Goal: Task Accomplishment & Management: Manage account settings

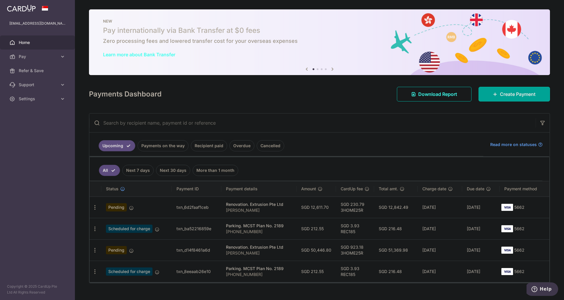
scroll to position [11, 0]
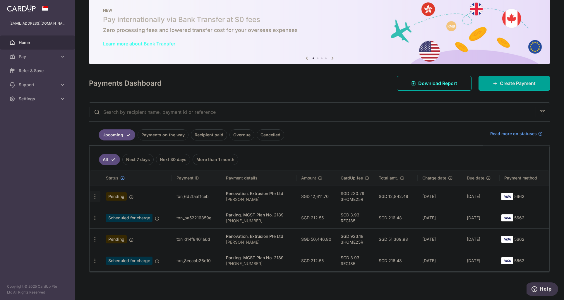
click at [95, 198] on icon "button" at bounding box center [95, 196] width 6 height 6
click at [124, 213] on span "Update payment" at bounding box center [126, 212] width 40 height 7
radio input "true"
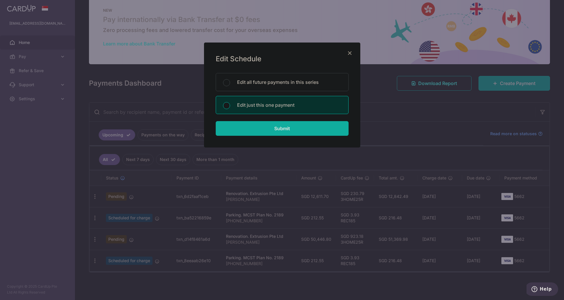
click at [274, 128] on input "Submit" at bounding box center [282, 128] width 133 height 15
radio input "true"
type input "12,611.70"
type input "11/10/2025"
type input "[PERSON_NAME]"
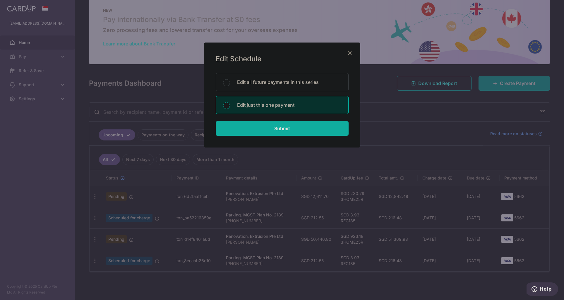
type input "First 10%"
type input "3HOME25R"
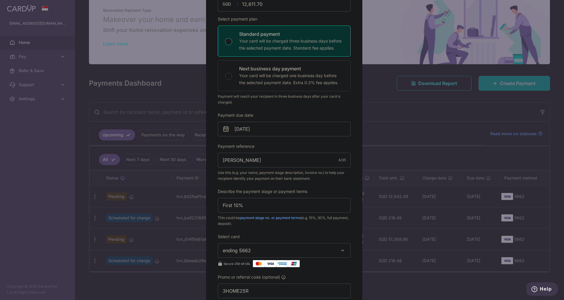
scroll to position [88, 0]
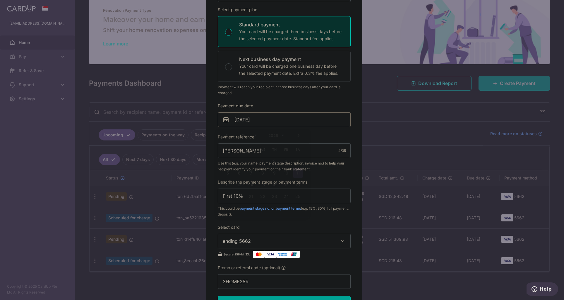
click at [267, 118] on input "11/10/2025" at bounding box center [284, 119] width 133 height 15
click at [300, 184] on link "18" at bounding box center [297, 184] width 9 height 9
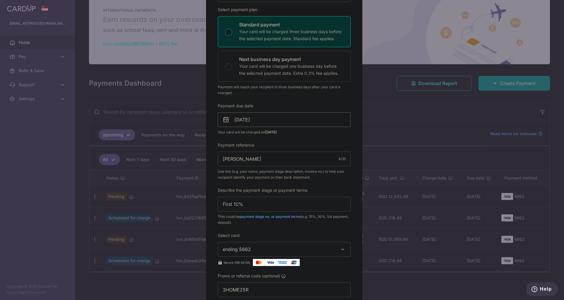
click at [299, 122] on input "18/10/2025" at bounding box center [284, 119] width 133 height 15
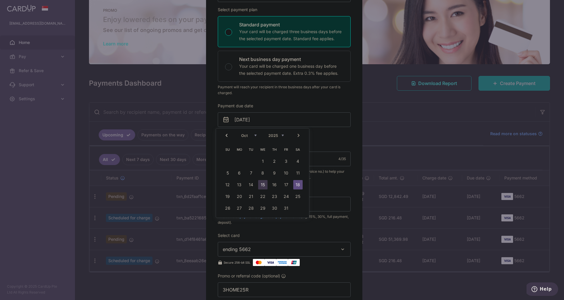
click at [264, 188] on link "15" at bounding box center [262, 184] width 9 height 9
type input "[DATE]"
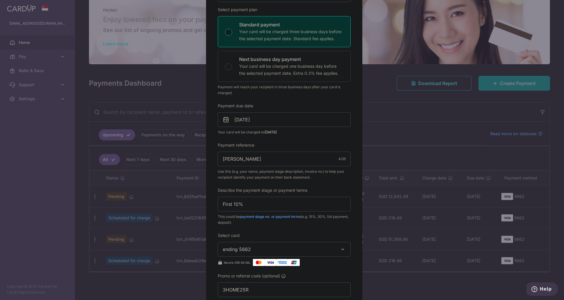
click at [352, 138] on div "Edit payment By clicking apply, you will make changes to all payments to Extrus…" at bounding box center [284, 176] width 156 height 443
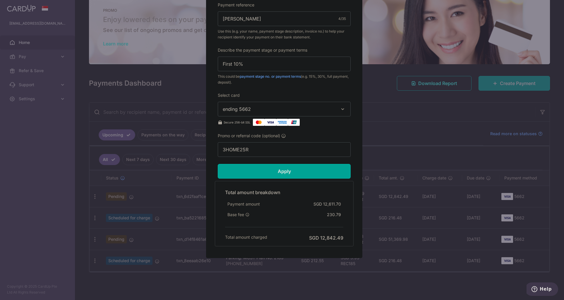
scroll to position [228, 0]
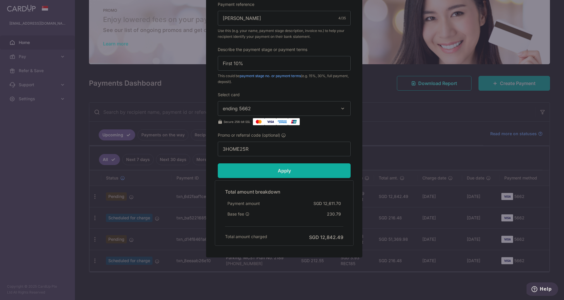
click at [310, 173] on input "Apply" at bounding box center [284, 170] width 133 height 15
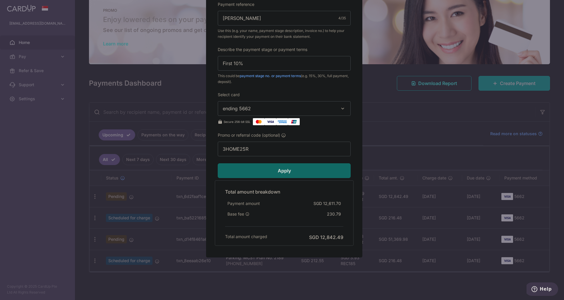
type input "Successfully Applied"
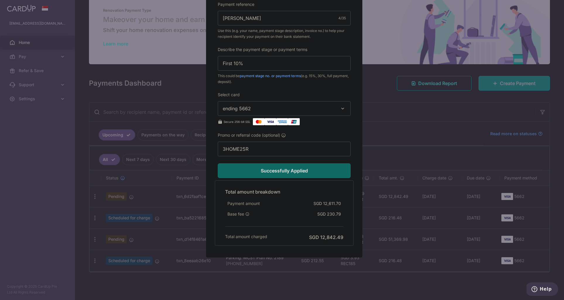
click at [325, 95] on div "Select card ending 5662 **** 0740 **** 3846 **** 4436 **** 5662 **** 8069 **** …" at bounding box center [284, 108] width 133 height 33
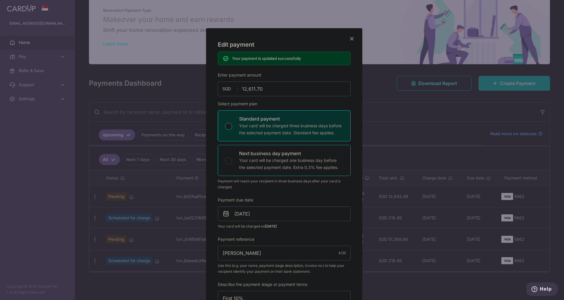
scroll to position [0, 0]
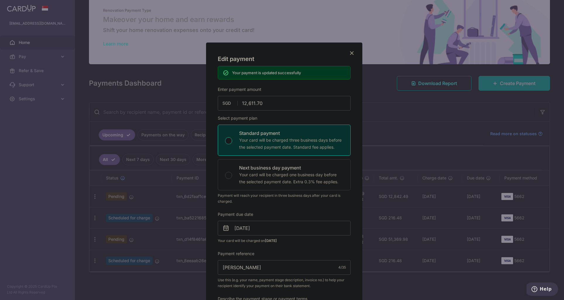
drag, startPoint x: 318, startPoint y: 49, endPoint x: 285, endPoint y: 49, distance: 33.1
click at [285, 49] on div "Edit payment By clicking apply, you will make changes to all payments to Extrus…" at bounding box center [284, 274] width 156 height 464
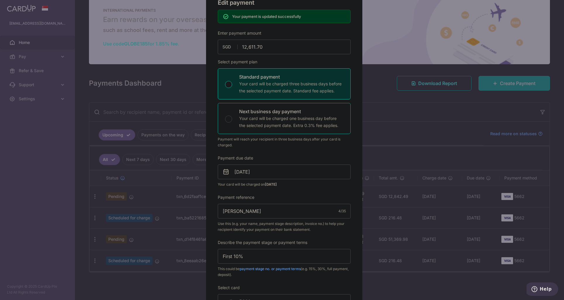
scroll to position [29, 0]
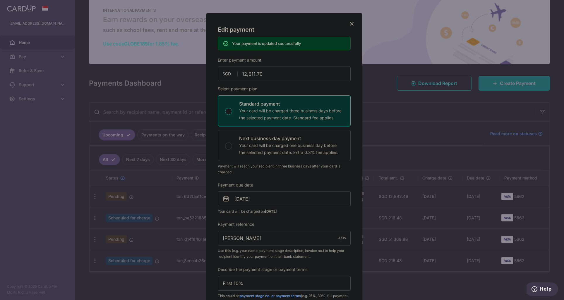
click at [350, 23] on icon "Close" at bounding box center [352, 23] width 7 height 7
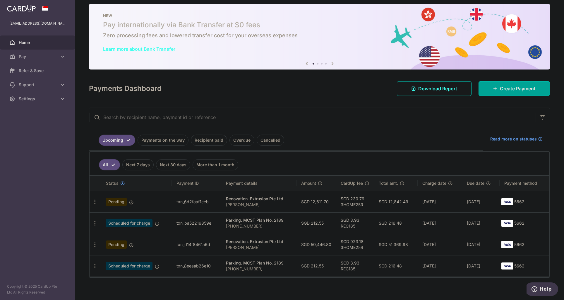
scroll to position [11, 0]
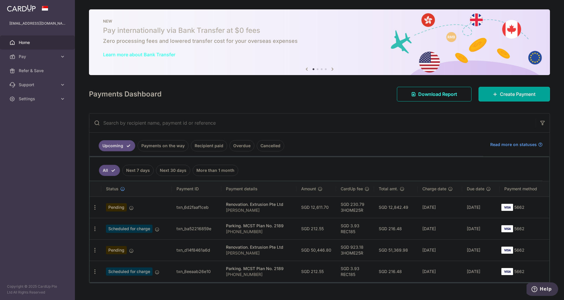
scroll to position [11, 0]
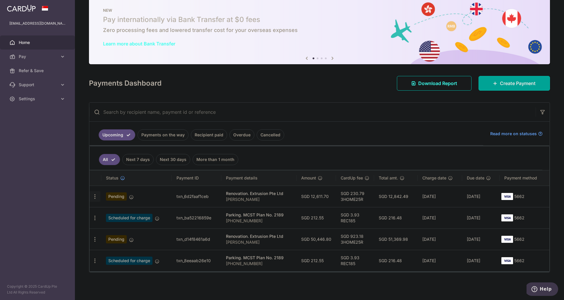
click at [94, 193] on icon "button" at bounding box center [95, 196] width 6 height 6
click at [110, 212] on span "Update payment" at bounding box center [126, 212] width 40 height 7
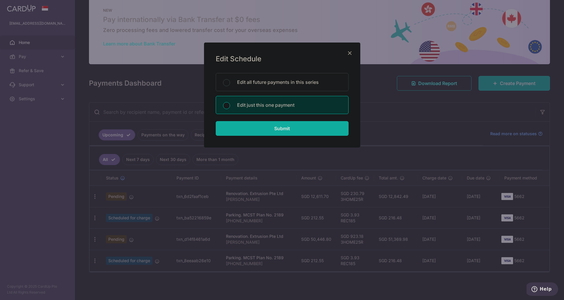
click at [285, 131] on input "Submit" at bounding box center [282, 128] width 133 height 15
radio input "true"
type input "12,611.70"
type input "15/10/2025"
type input "[PERSON_NAME]"
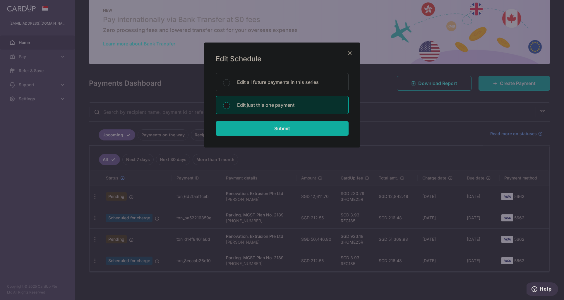
type input "First 10%"
type input "3HOME25R"
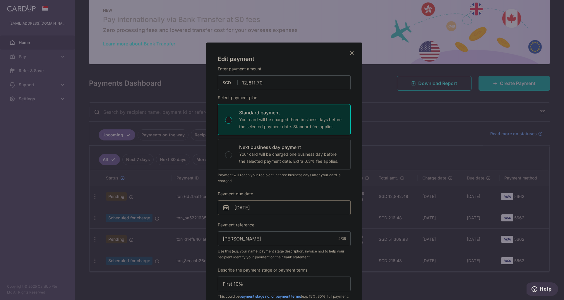
click at [318, 203] on input "[DATE]" at bounding box center [284, 207] width 133 height 15
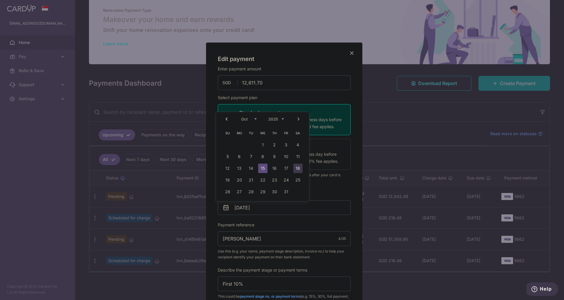
click at [297, 170] on link "18" at bounding box center [297, 167] width 9 height 9
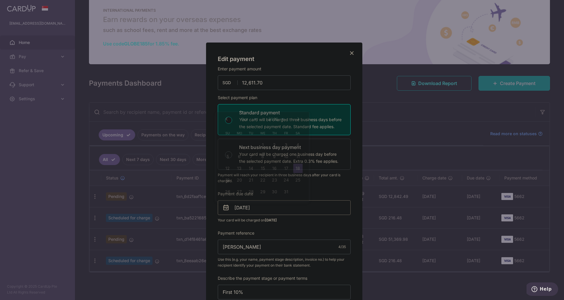
click at [284, 203] on input "18/10/2025" at bounding box center [284, 207] width 133 height 15
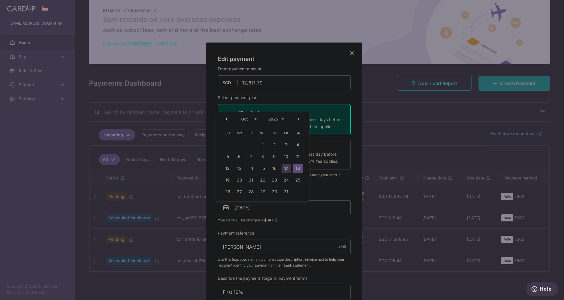
click at [289, 171] on link "17" at bounding box center [286, 167] width 9 height 9
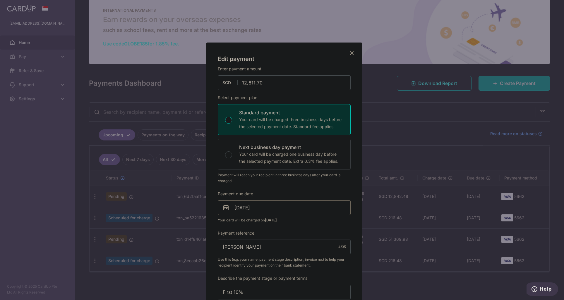
click at [281, 205] on input "17/10/2025" at bounding box center [284, 207] width 133 height 15
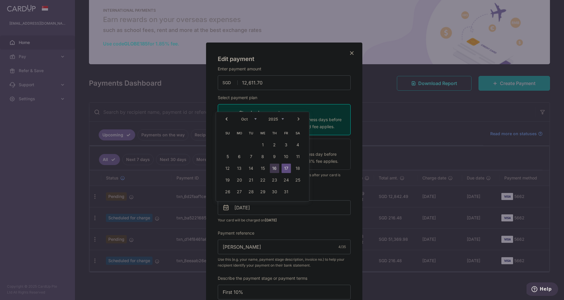
click at [276, 166] on link "16" at bounding box center [274, 167] width 9 height 9
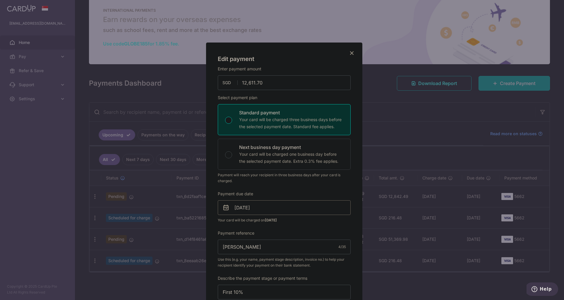
click at [281, 203] on input "16/10/2025" at bounding box center [284, 207] width 133 height 15
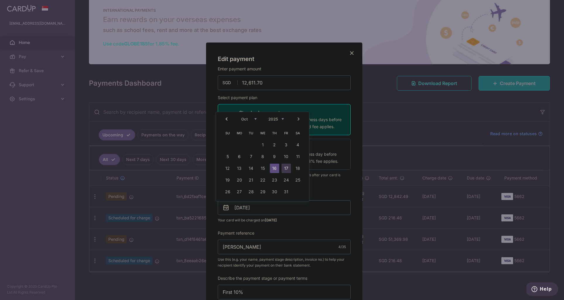
click at [286, 168] on link "17" at bounding box center [286, 167] width 9 height 9
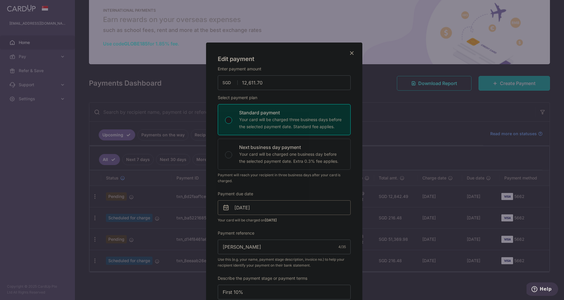
click at [285, 209] on input "17/10/2025" at bounding box center [284, 207] width 133 height 15
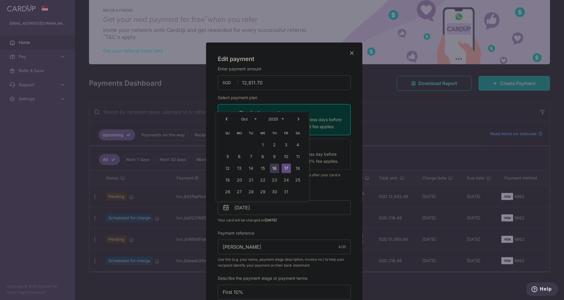
click at [270, 167] on link "16" at bounding box center [274, 167] width 9 height 9
type input "16/10/2025"
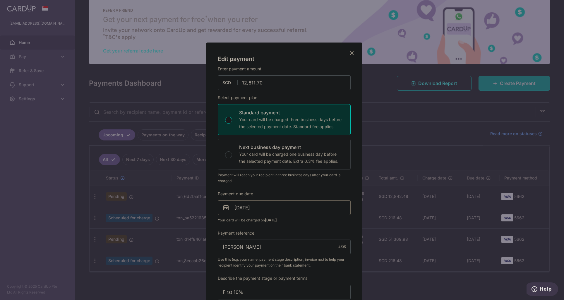
click at [274, 206] on input "16/10/2025" at bounding box center [284, 207] width 133 height 15
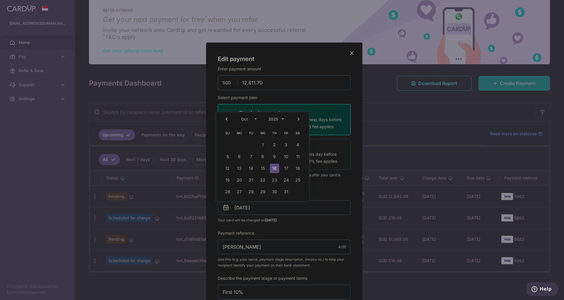
click at [334, 193] on div "Payment due date 16/10/2025 Your card will be charged on 13/10/2025" at bounding box center [284, 207] width 133 height 32
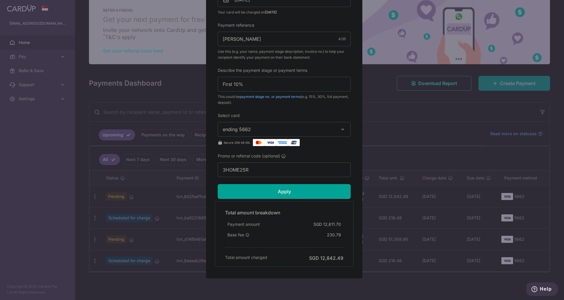
scroll to position [228, 0]
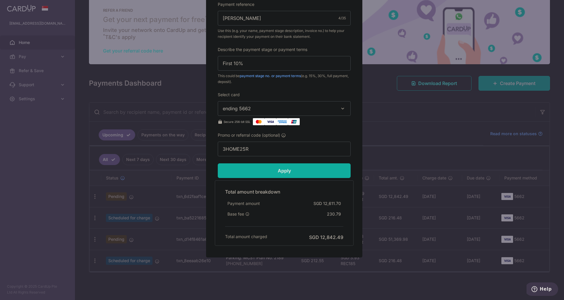
click at [313, 169] on input "Apply" at bounding box center [284, 170] width 133 height 15
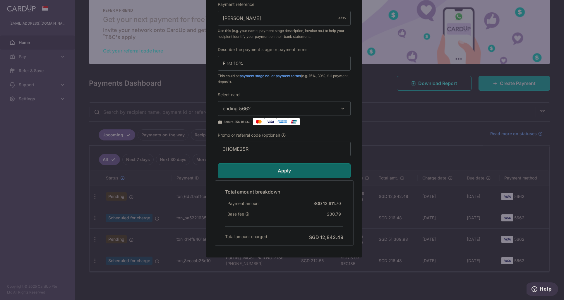
type input "Successfully Applied"
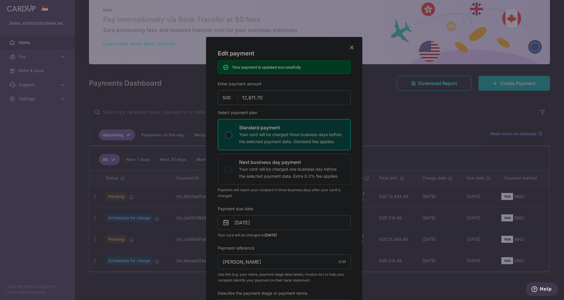
scroll to position [0, 0]
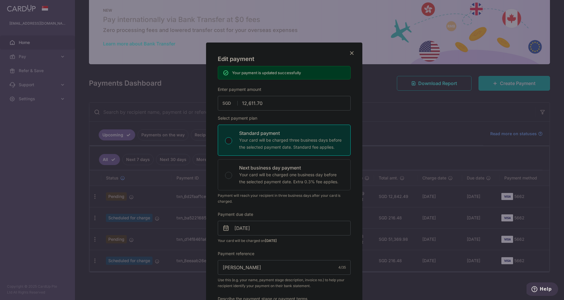
click at [349, 54] on icon "Close" at bounding box center [352, 52] width 7 height 7
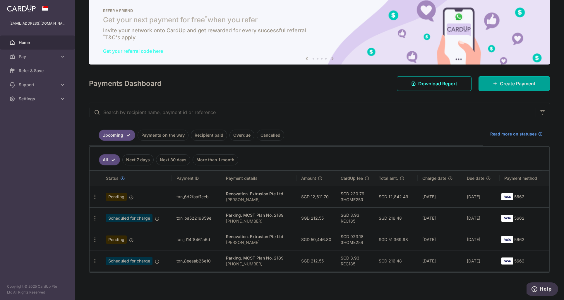
scroll to position [11, 0]
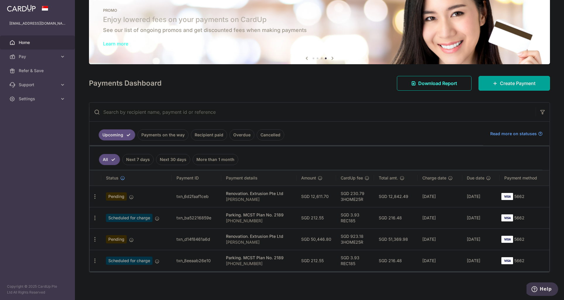
click at [203, 136] on link "Recipient paid" at bounding box center [209, 134] width 36 height 11
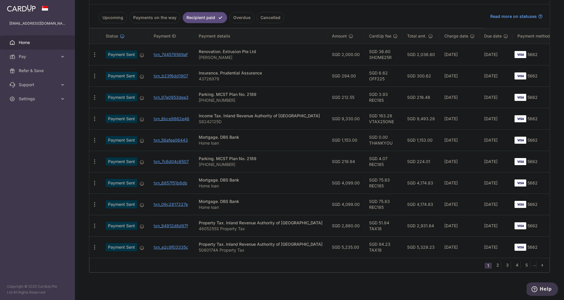
scroll to position [128, 0]
click at [496, 264] on link "2" at bounding box center [497, 264] width 7 height 7
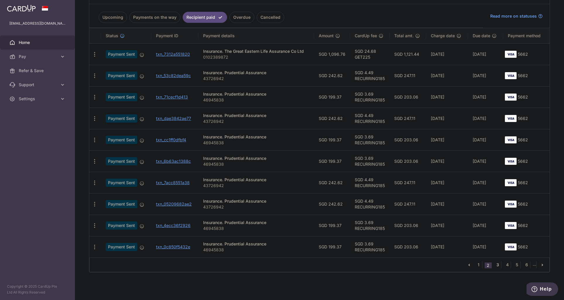
click at [497, 264] on link "3" at bounding box center [497, 264] width 7 height 7
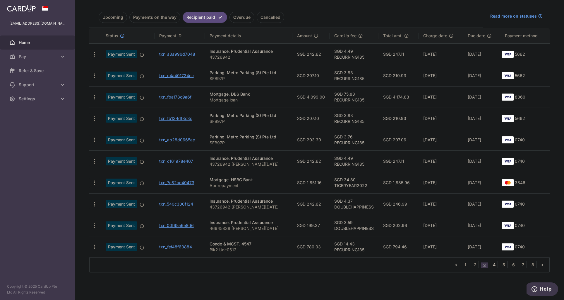
click at [492, 266] on link "4" at bounding box center [494, 264] width 7 height 7
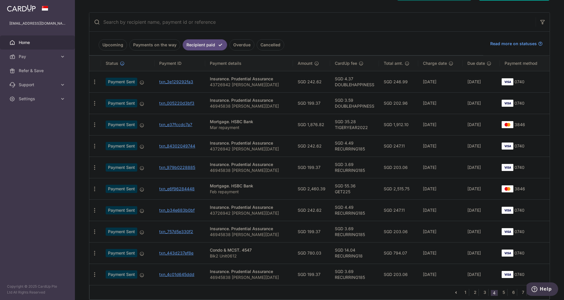
scroll to position [117, 0]
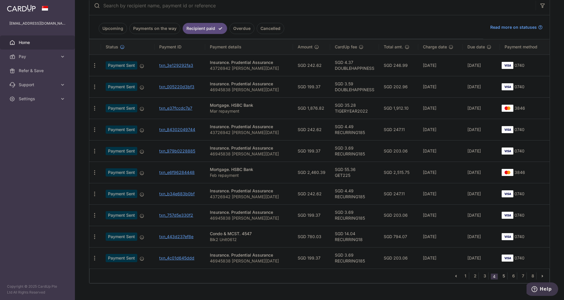
click at [501, 275] on link "5" at bounding box center [504, 275] width 7 height 7
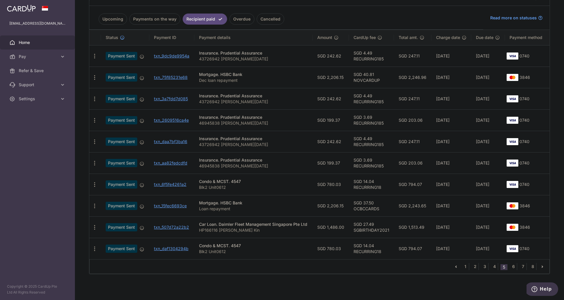
scroll to position [128, 0]
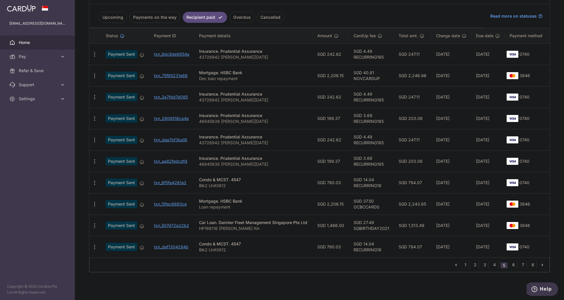
click at [300, 24] on ul "Upcoming Payments on the way Recipient paid Overdue Cancelled" at bounding box center [286, 16] width 394 height 24
click at [513, 264] on link "6" at bounding box center [513, 264] width 7 height 7
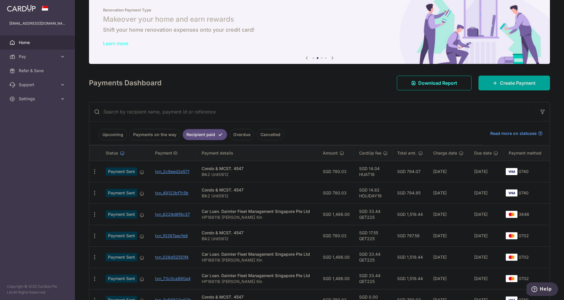
scroll to position [0, 0]
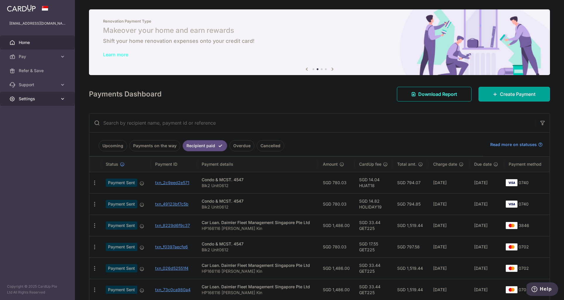
click at [47, 100] on span "Settings" at bounding box center [38, 99] width 39 height 6
